Goal: Complete application form

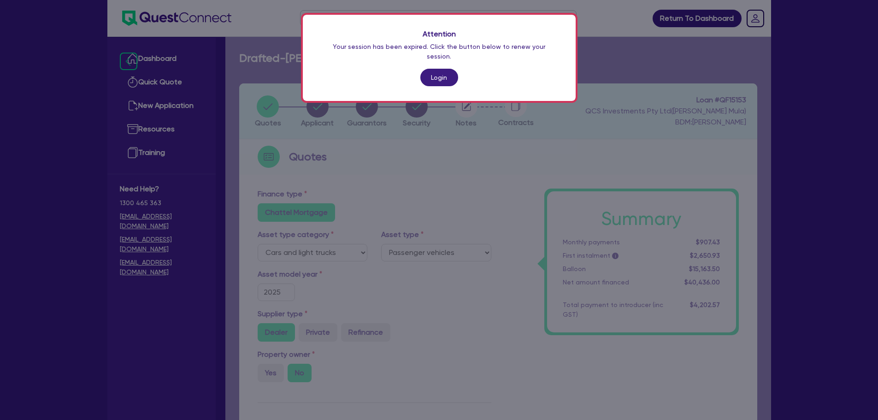
select select "CARS_AND_LIGHT_TRUCKS"
select select "PASSENGER_VEHICLES"
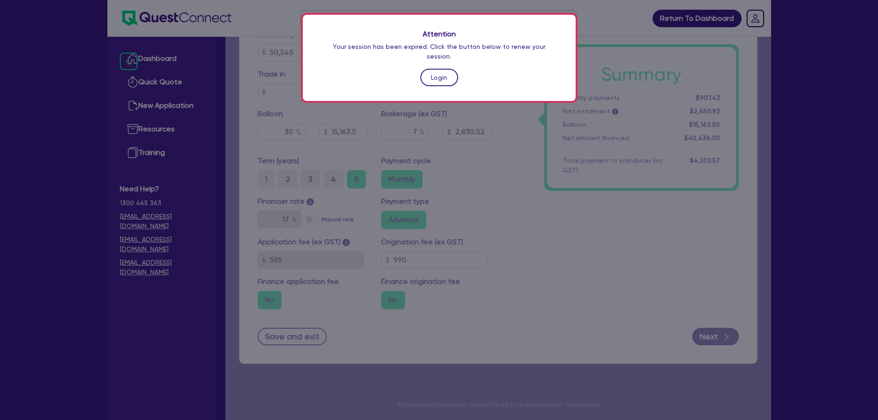
click at [445, 70] on link "Login" at bounding box center [440, 78] width 38 height 18
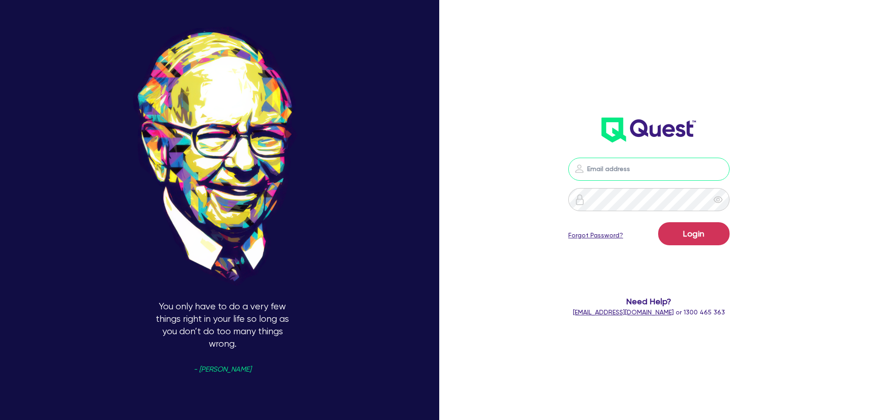
click at [652, 171] on input "email" at bounding box center [649, 169] width 161 height 23
type input "[PERSON_NAME][EMAIL_ADDRESS][DOMAIN_NAME]"
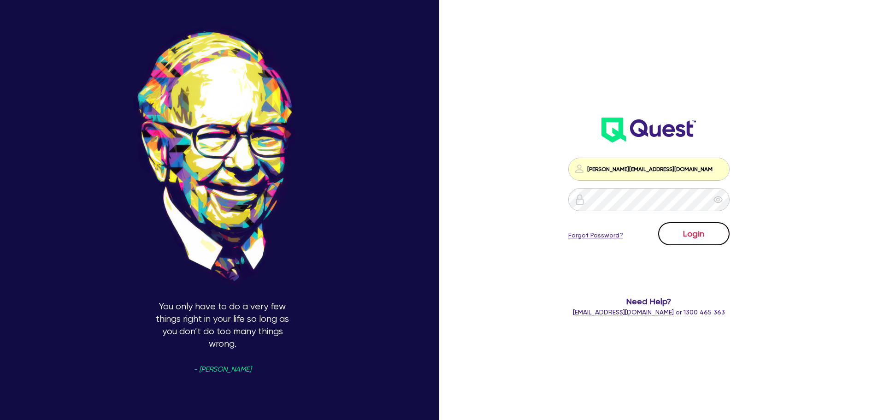
click at [697, 234] on button "Login" at bounding box center [693, 233] width 71 height 23
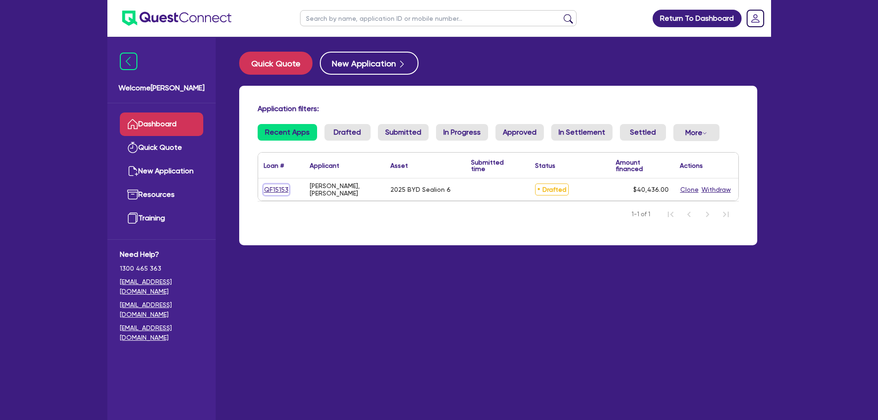
click at [277, 193] on link "QF15153" at bounding box center [276, 189] width 25 height 11
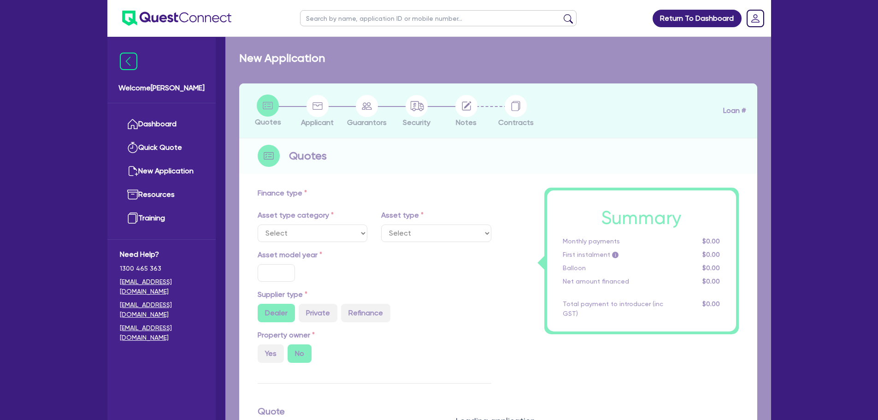
select select "CARS_AND_LIGHT_TRUCKS"
type input "2025"
type input "50,545"
type input "10,109"
type input "30"
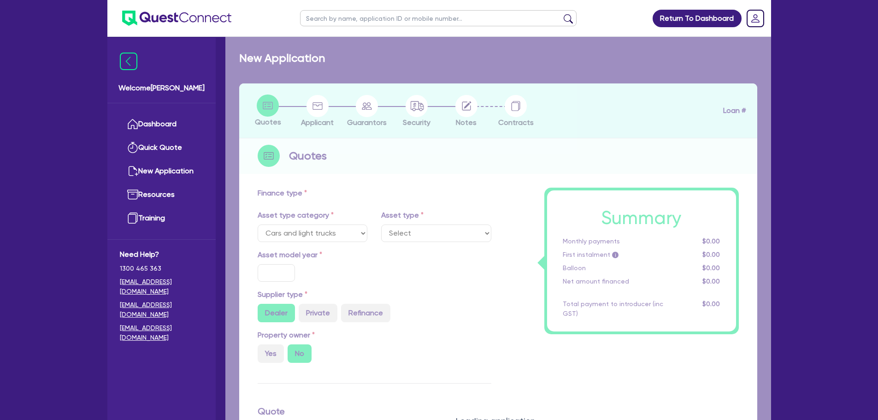
type input "15,163.5"
type input "7"
type input "2,830.52"
type input "17"
type input "990"
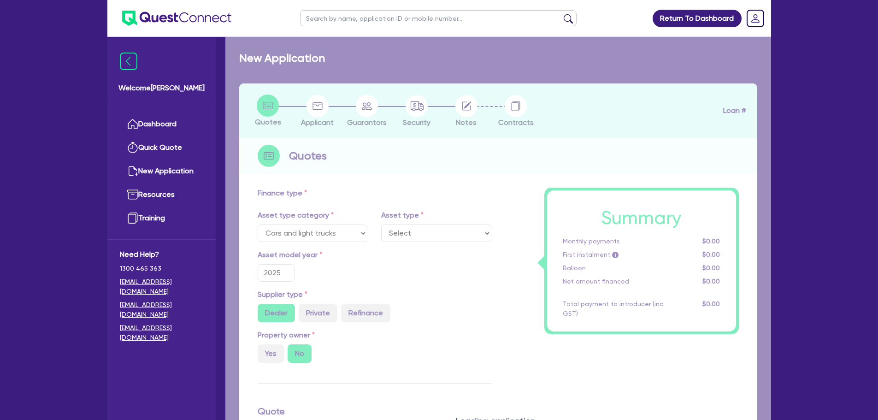
select select "PASSENGER_VEHICLES"
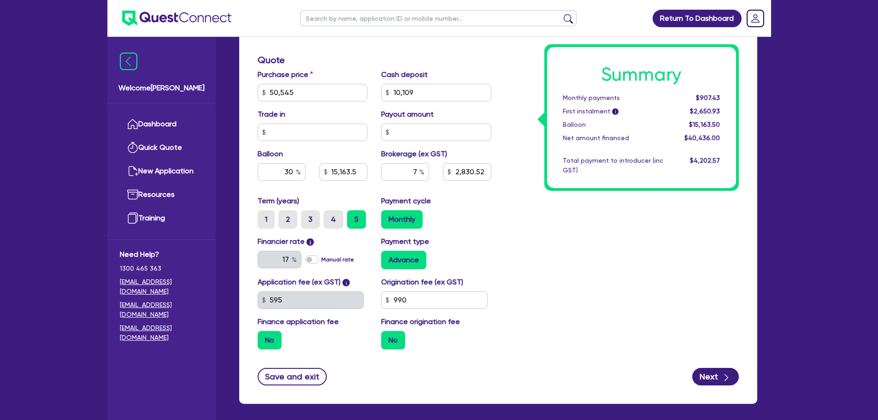
scroll to position [411, 0]
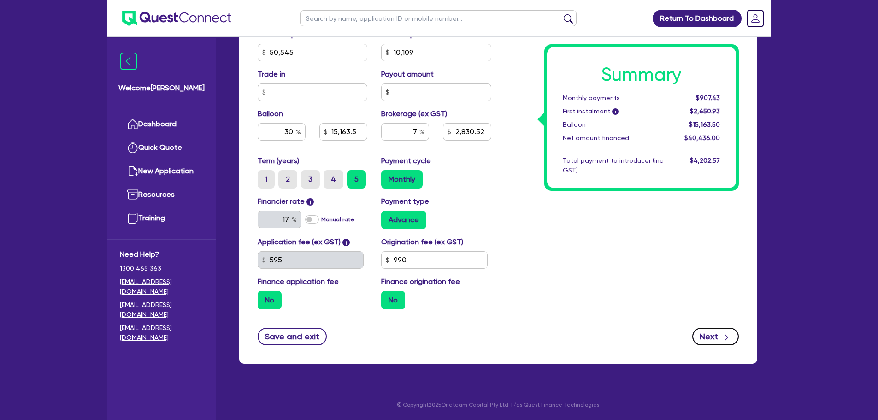
click at [700, 330] on button "Next" at bounding box center [716, 337] width 47 height 18
type input "50,545"
type input "10,109"
type input "15,163.5"
type input "2,830.52"
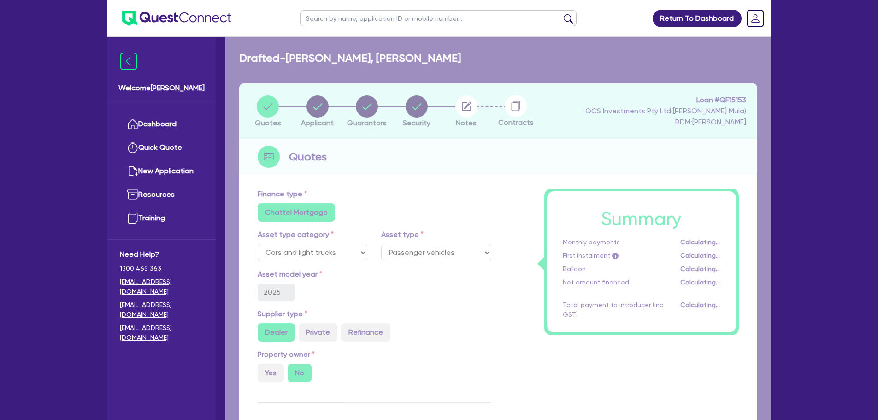
select select "SOLE_TRADER"
select select "HEALTH_BEAUTY"
select select "HAIR_BEAUTY_SALONS"
select select "QLD"
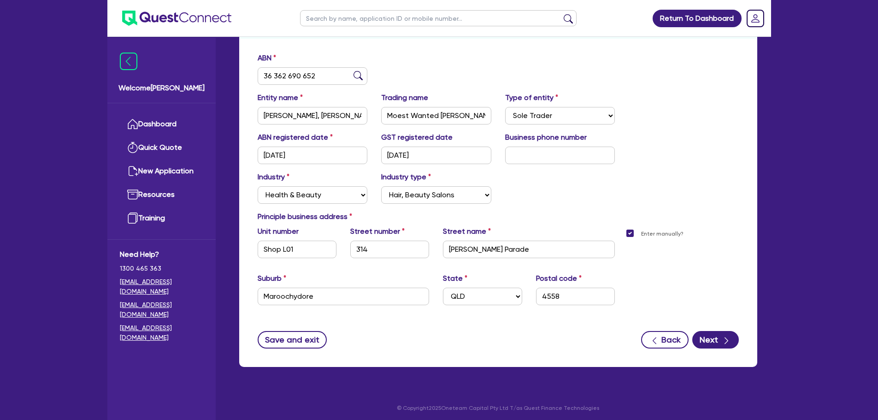
scroll to position [139, 0]
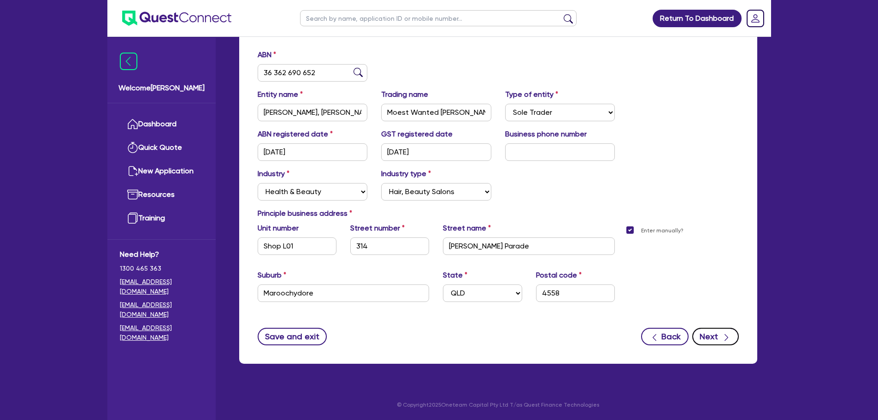
click at [730, 343] on button "Next" at bounding box center [716, 337] width 47 height 18
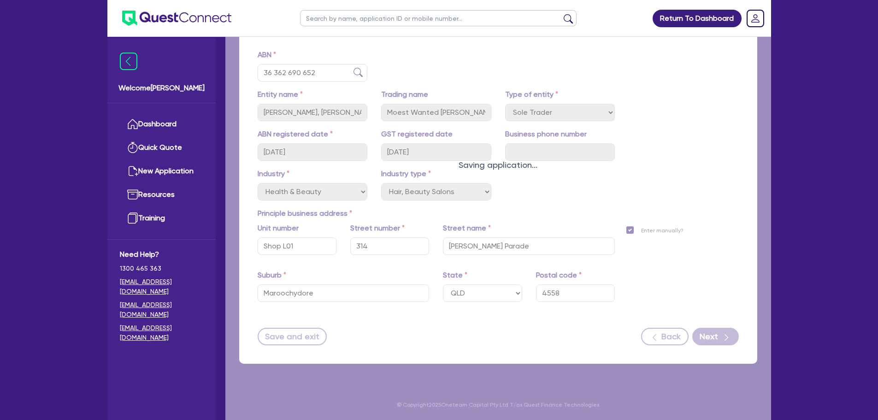
select select "MR"
select select "QLD"
select select "DE_FACTO"
select select "CASH"
select select "HOUSEHOLD_PERSONAL"
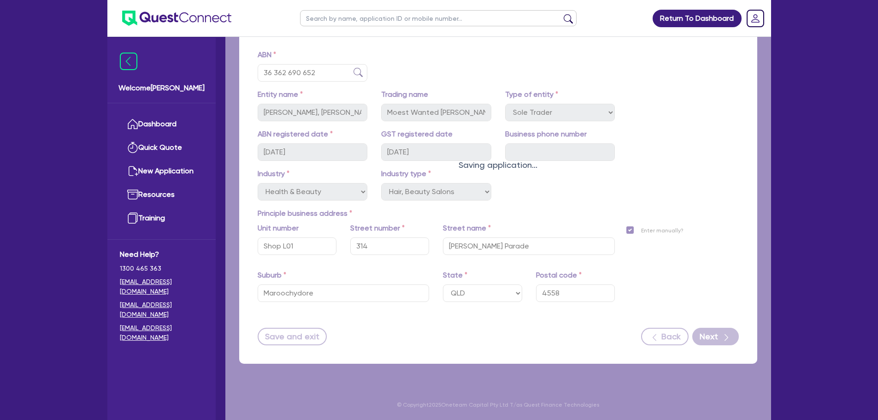
select select "CREDIT_CARD"
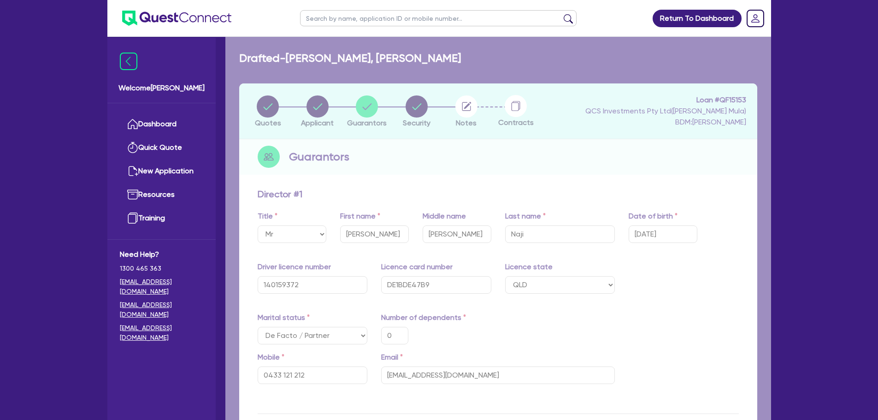
type input "0"
type input "0433 121 212"
type input "20,000"
type input "25,000"
type input "3,000"
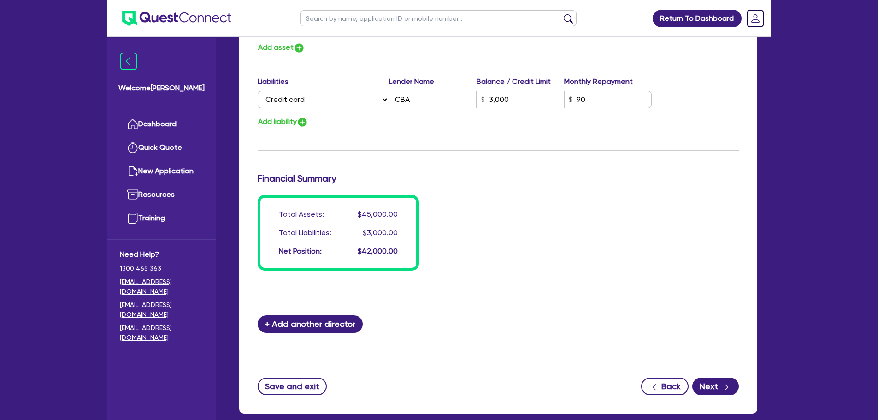
scroll to position [671, 0]
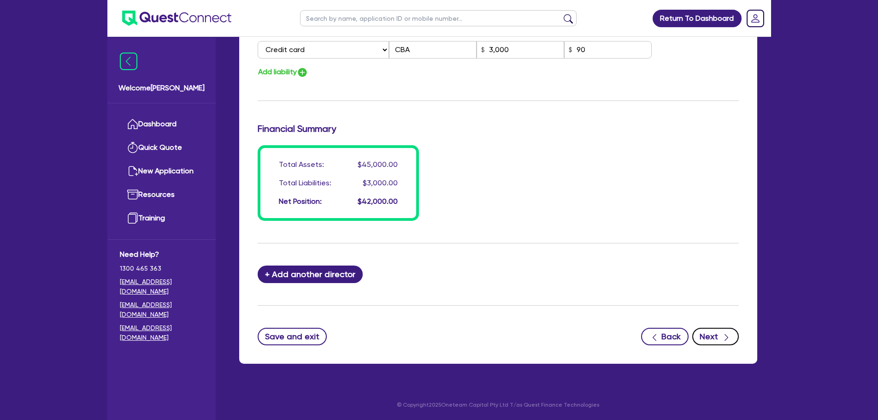
click at [716, 343] on button "Next" at bounding box center [716, 337] width 47 height 18
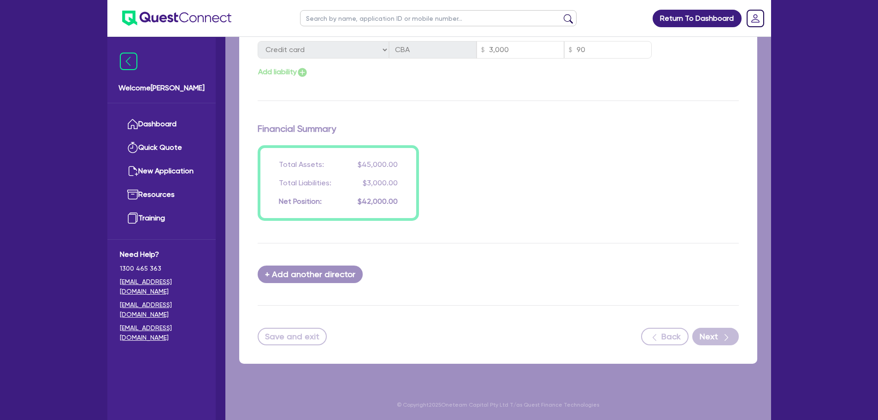
select select "CARS_AND_LIGHT_TRUCKS"
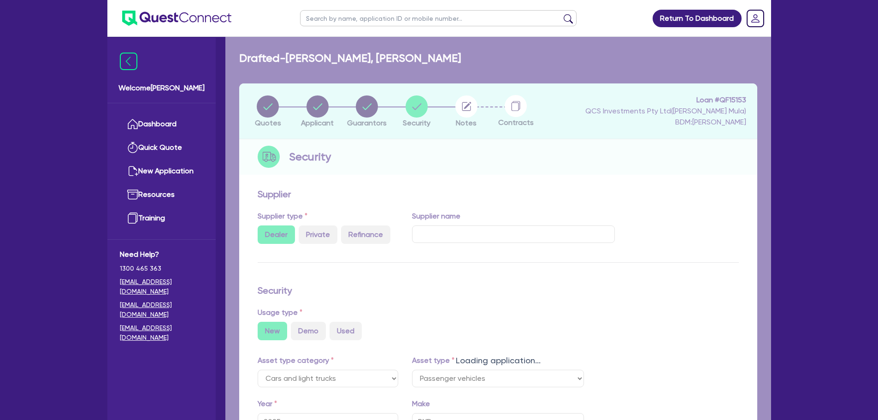
select select "PASSENGER_VEHICLES"
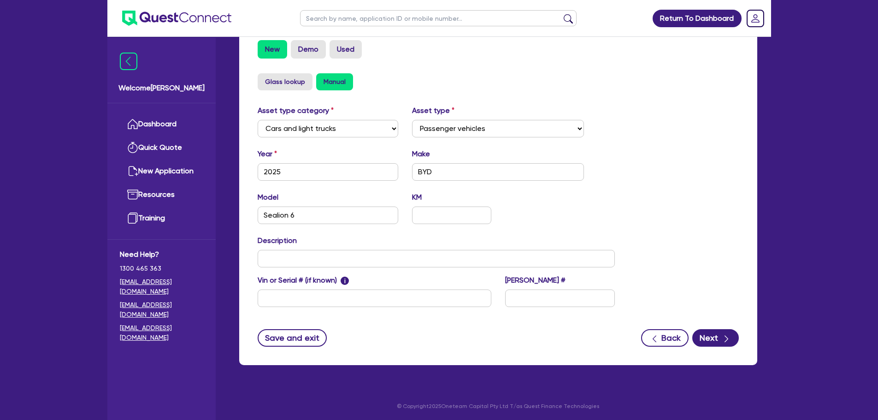
scroll to position [283, 0]
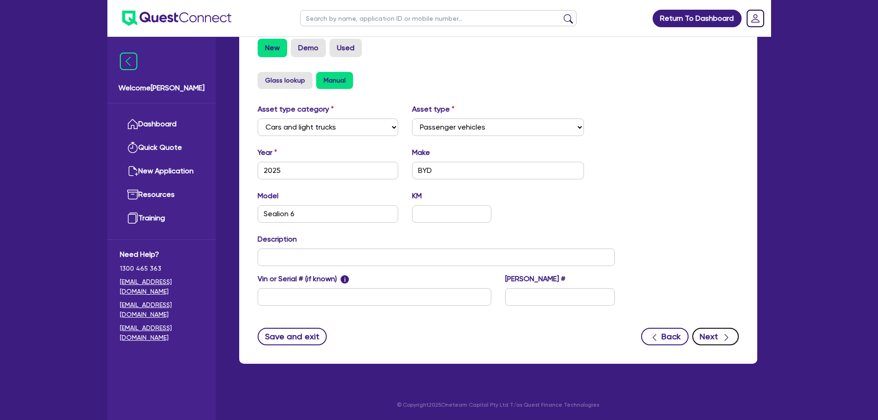
click at [720, 330] on button "Next" at bounding box center [716, 337] width 47 height 18
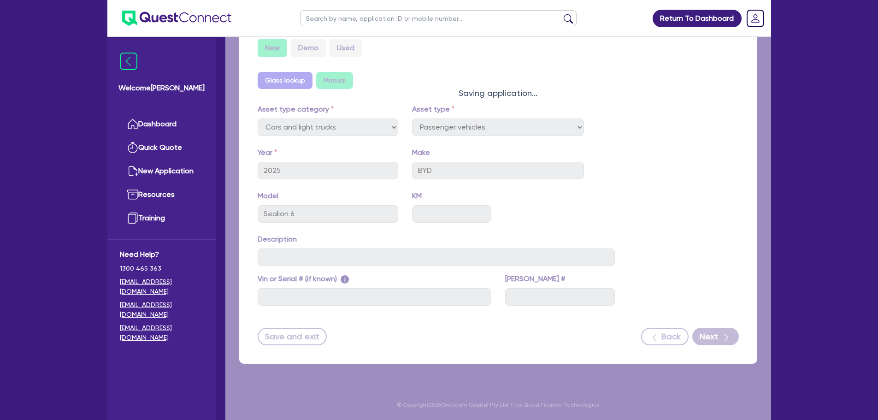
select select "Quest Finance - Own Book"
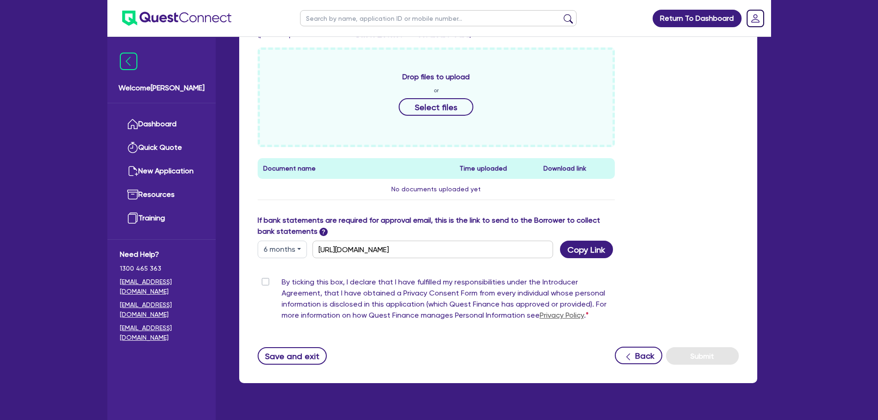
scroll to position [403, 0]
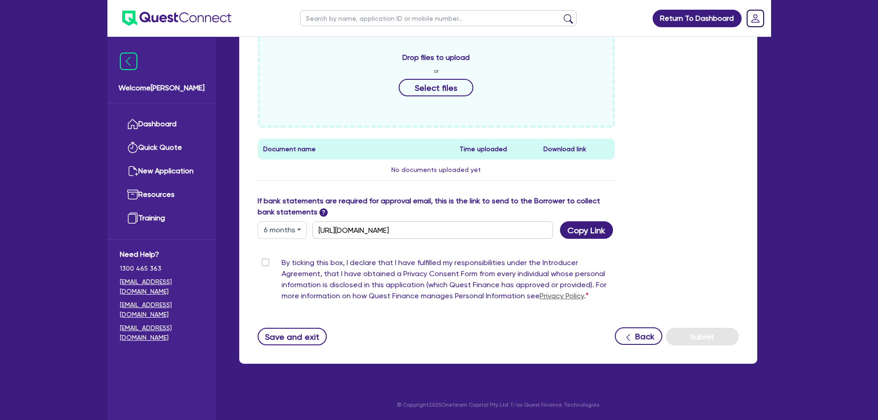
click at [295, 234] on button "6 months" at bounding box center [282, 230] width 49 height 18
click at [328, 207] on label "If bank statements are required for approval email, this is the link to send to…" at bounding box center [437, 207] width 358 height 22
click at [298, 175] on td "No documents uploaded yet" at bounding box center [437, 170] width 358 height 21
click at [289, 340] on button "Save and exit" at bounding box center [293, 337] width 70 height 18
